Goal: Information Seeking & Learning: Find specific fact

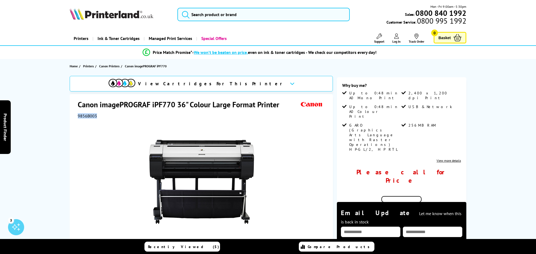
drag, startPoint x: 98, startPoint y: 116, endPoint x: 76, endPoint y: 116, distance: 21.7
click at [76, 116] on div "Canon imagePROGRAF iPF770 36" Colour Large Format Printer 9856B003 Add to Compa…" at bounding box center [201, 203] width 263 height 218
copy span "9856B003"
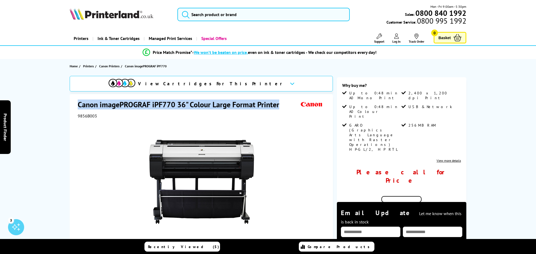
drag, startPoint x: 79, startPoint y: 103, endPoint x: 278, endPoint y: 98, distance: 199.3
click at [278, 98] on div "Canon imagePROGRAF iPF770 36" Colour Large Format Printer 9856B003 Add to Compa…" at bounding box center [201, 203] width 263 height 218
copy h1 "Canon imagePROGRAF iPF770 36" Colour Large Format Printer"
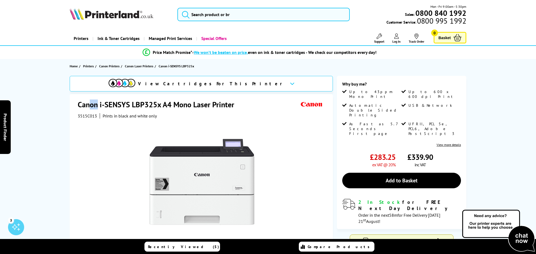
drag, startPoint x: 97, startPoint y: 97, endPoint x: 88, endPoint y: 98, distance: 9.7
click at [88, 98] on div "Canon i-SENSYS LBP325x A4 Mono Laser Printer 3515C013 Prints in black and white…" at bounding box center [201, 211] width 263 height 234
click at [101, 119] on div at bounding box center [202, 178] width 248 height 121
drag, startPoint x: 95, startPoint y: 116, endPoint x: 79, endPoint y: 115, distance: 16.6
click at [79, 115] on span "3515C013" at bounding box center [87, 115] width 19 height 5
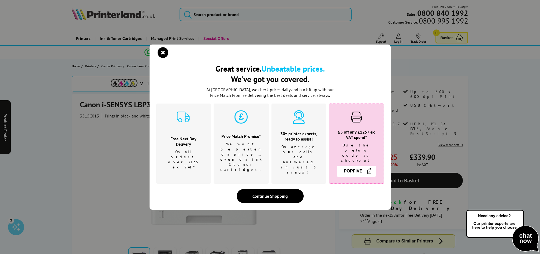
drag, startPoint x: 79, startPoint y: 115, endPoint x: 131, endPoint y: 86, distance: 59.8
click at [158, 58] on icon "close modal" at bounding box center [162, 52] width 11 height 11
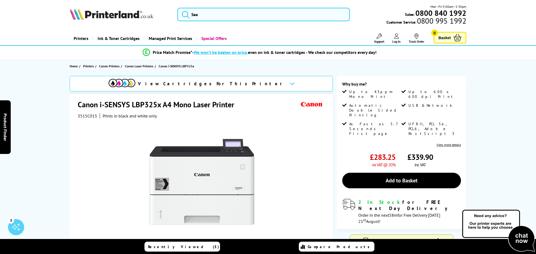
click at [88, 118] on span "3515C013" at bounding box center [87, 115] width 19 height 5
click at [88, 117] on span "3515C013" at bounding box center [87, 115] width 19 height 5
copy span "3515C013"
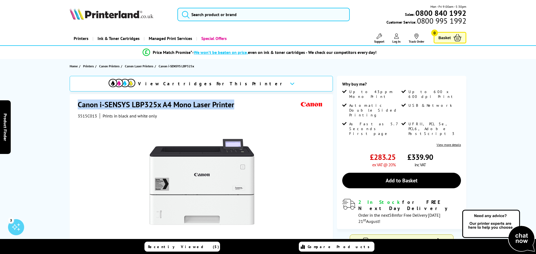
drag, startPoint x: 79, startPoint y: 105, endPoint x: 254, endPoint y: 100, distance: 175.0
click at [254, 100] on div "Canon i-SENSYS LBP325x A4 Mono Laser Printer" at bounding box center [202, 104] width 248 height 11
copy h1 "Canon i-SENSYS LBP325x A4 Mono Laser Printer"
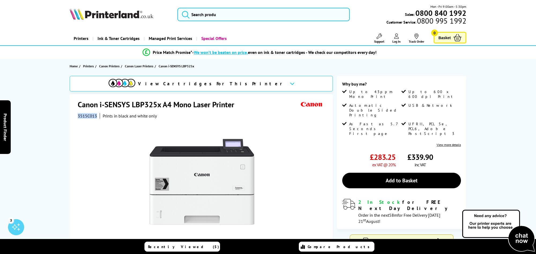
drag, startPoint x: 78, startPoint y: 116, endPoint x: 96, endPoint y: 116, distance: 17.4
click at [96, 116] on span "3515C013" at bounding box center [87, 115] width 19 height 5
copy span "3515C013"
drag, startPoint x: 82, startPoint y: 121, endPoint x: 82, endPoint y: 114, distance: 6.2
click at [82, 114] on span "3515C013" at bounding box center [87, 115] width 19 height 5
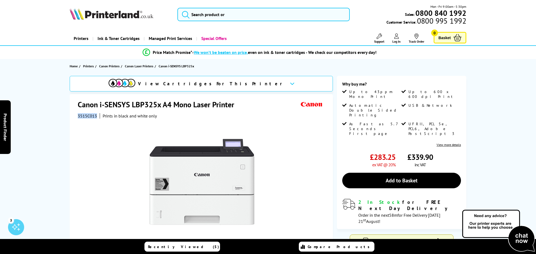
click at [82, 114] on span "3515C013" at bounding box center [87, 115] width 19 height 5
copy div "3515C013"
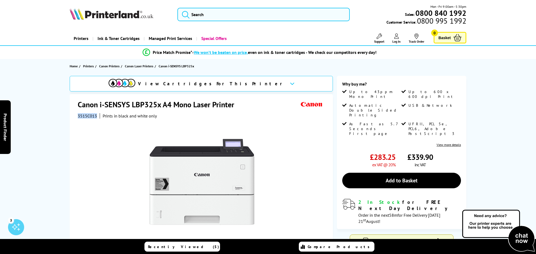
copy div "3515C013"
